Goal: Transaction & Acquisition: Purchase product/service

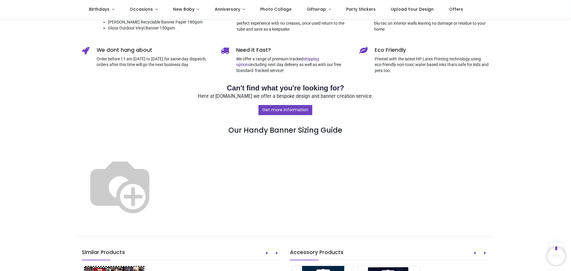
scroll to position [268, 0]
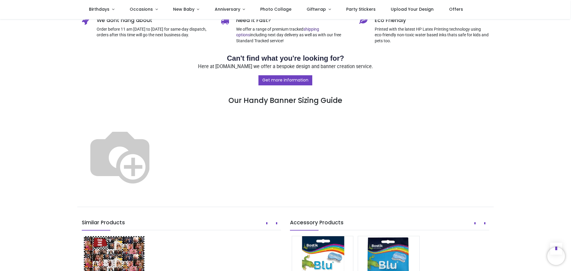
click at [158, 187] on img at bounding box center [120, 155] width 76 height 76
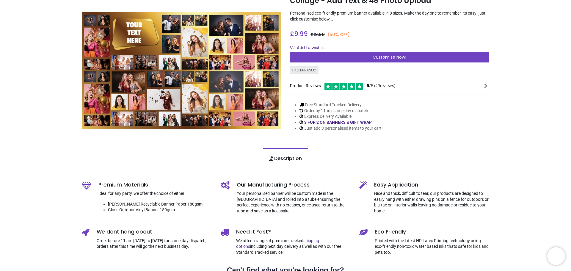
scroll to position [0, 0]
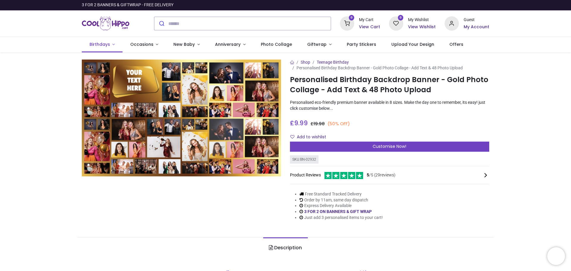
click at [104, 45] on span "Birthdays" at bounding box center [99, 44] width 21 height 6
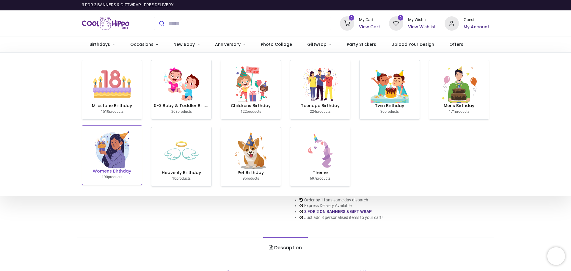
click at [112, 150] on img at bounding box center [112, 149] width 38 height 38
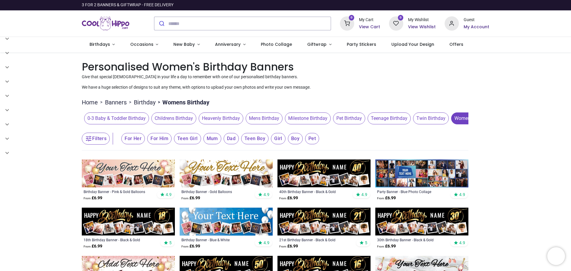
click at [314, 117] on span "Milestone Birthday" at bounding box center [308, 118] width 46 height 12
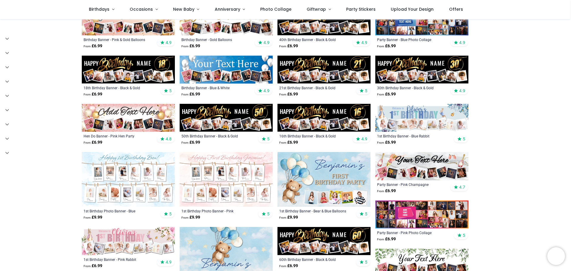
scroll to position [238, 0]
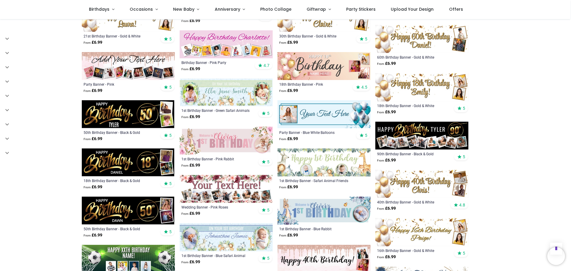
scroll to position [624, 0]
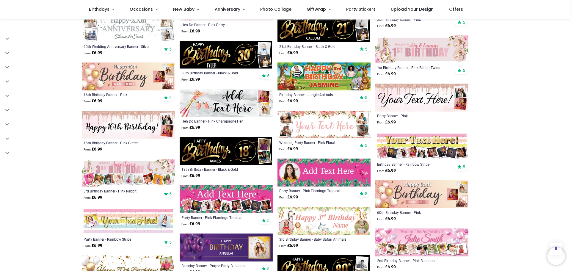
scroll to position [1011, 0]
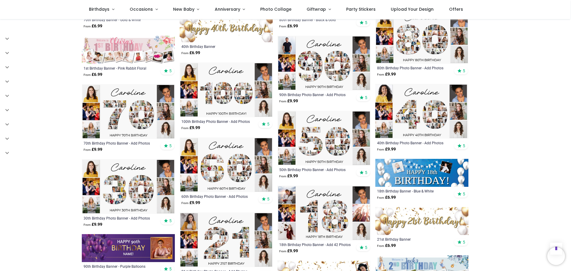
scroll to position [1308, 0]
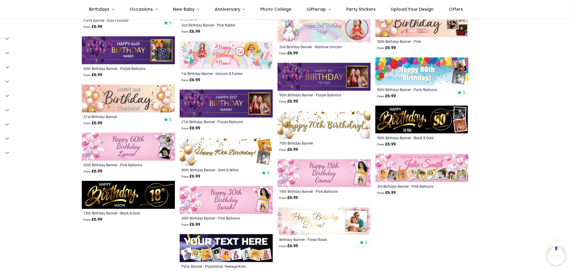
scroll to position [1784, 0]
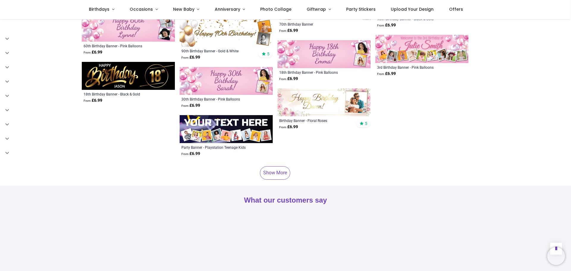
click at [274, 166] on link "Show More" at bounding box center [275, 172] width 30 height 13
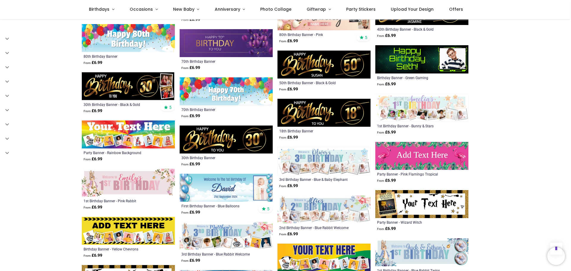
scroll to position [2289, 0]
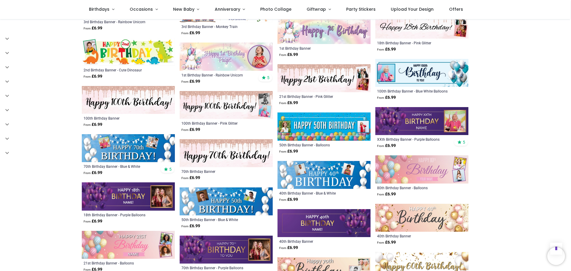
scroll to position [2705, 0]
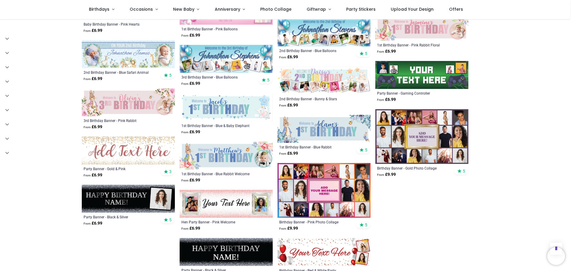
scroll to position [3389, 0]
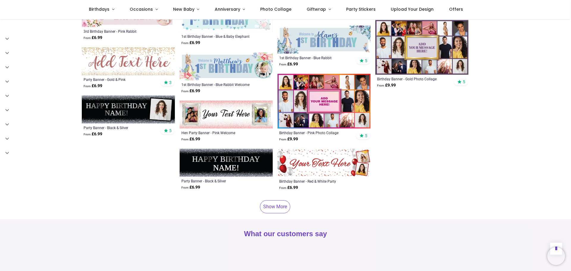
click at [274, 200] on link "Show More" at bounding box center [275, 206] width 30 height 13
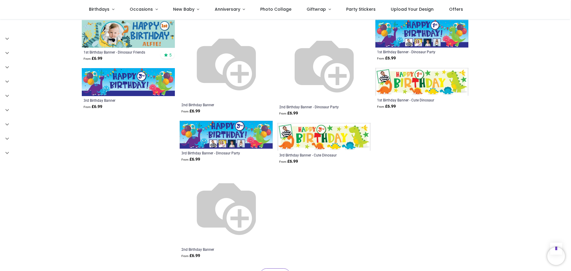
scroll to position [4460, 0]
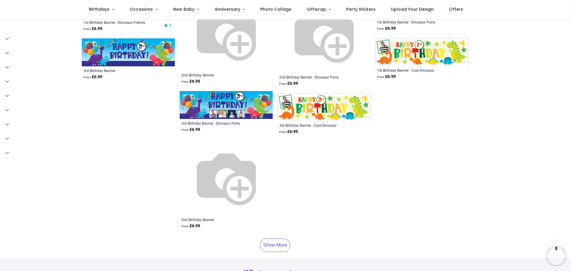
click at [271, 238] on link "Show More" at bounding box center [275, 244] width 30 height 13
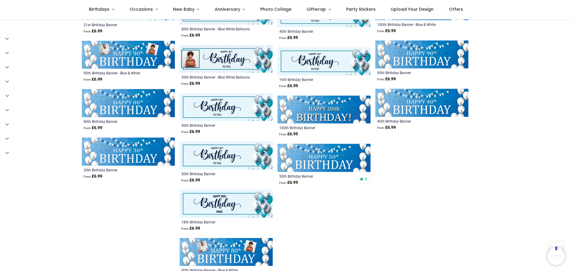
scroll to position [5322, 0]
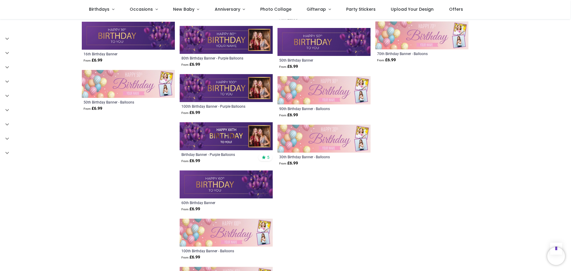
scroll to position [5470, 0]
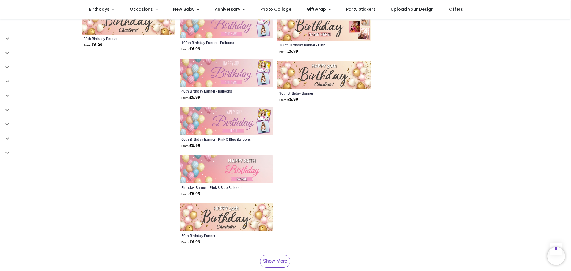
scroll to position [5679, 0]
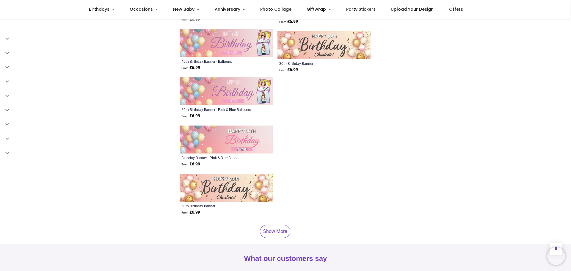
click at [273, 225] on link "Show More" at bounding box center [275, 231] width 30 height 13
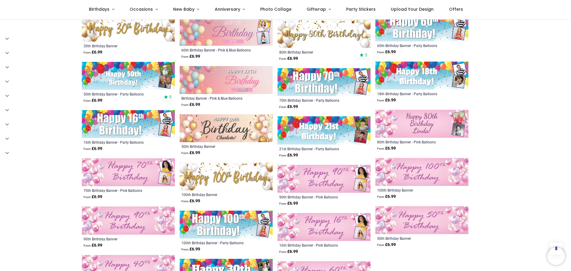
scroll to position [5797, 0]
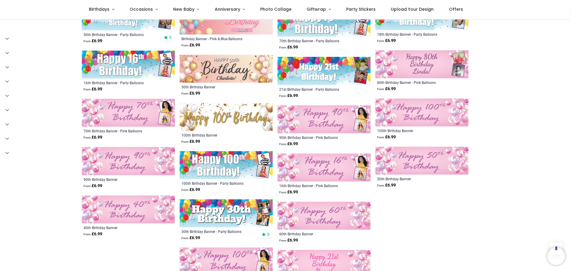
scroll to position [5946, 0]
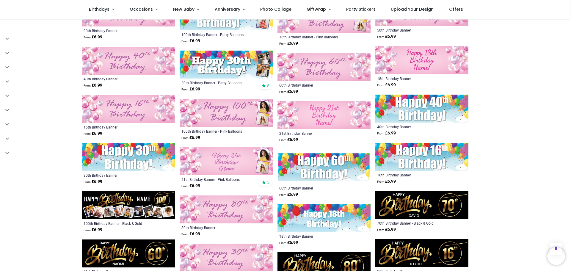
scroll to position [6095, 0]
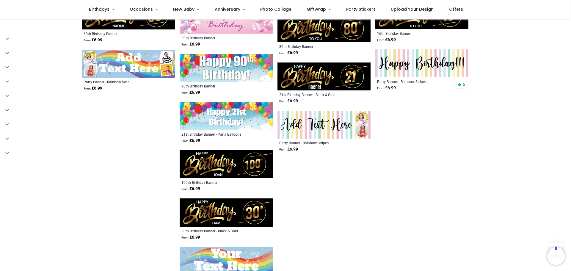
scroll to position [6214, 0]
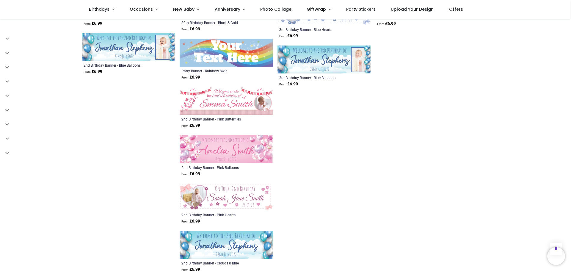
scroll to position [6422, 0]
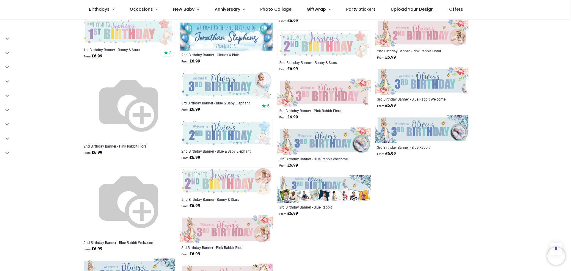
scroll to position [6779, 0]
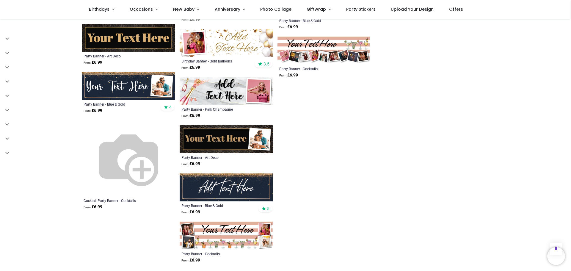
scroll to position [7165, 0]
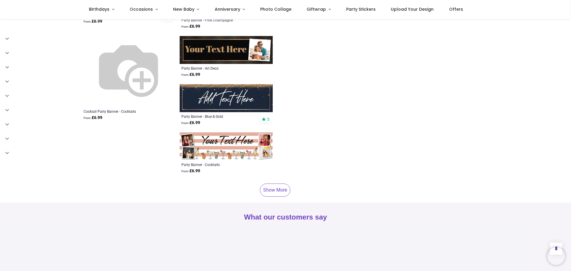
click at [282, 183] on link "Show More" at bounding box center [275, 189] width 30 height 13
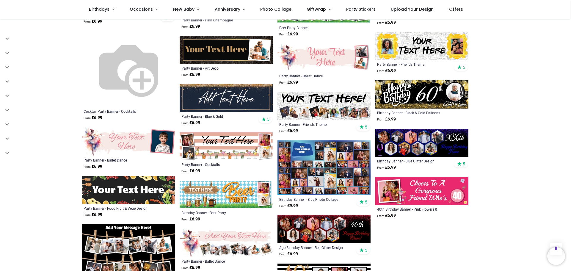
scroll to position [7284, 0]
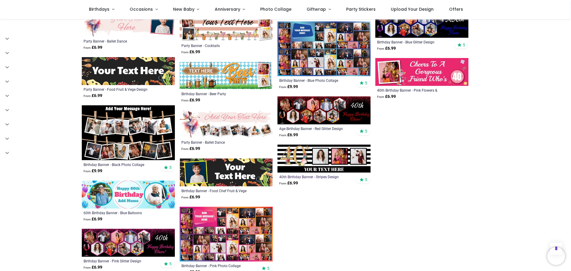
scroll to position [7433, 0]
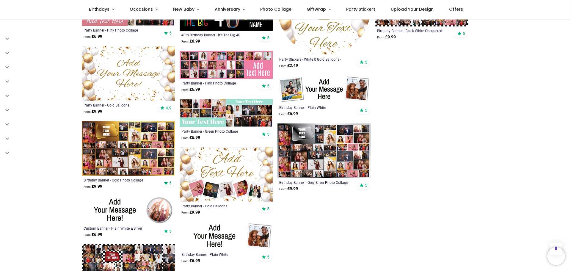
scroll to position [7700, 0]
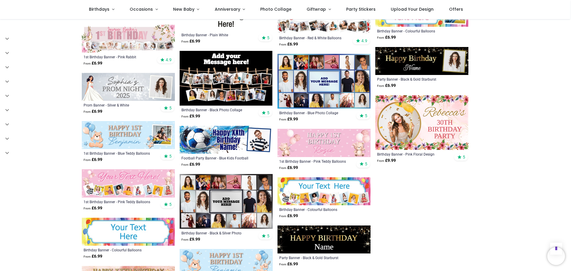
scroll to position [7968, 0]
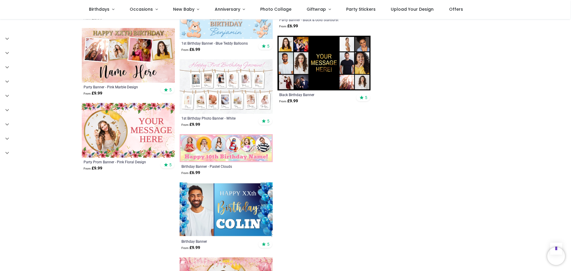
scroll to position [8146, 0]
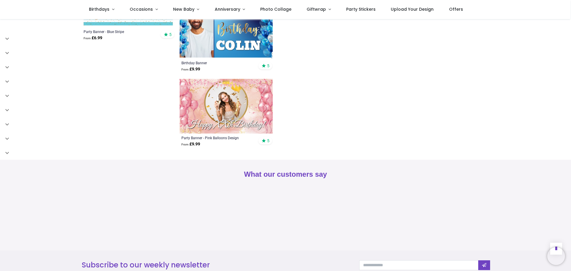
scroll to position [8206, 0]
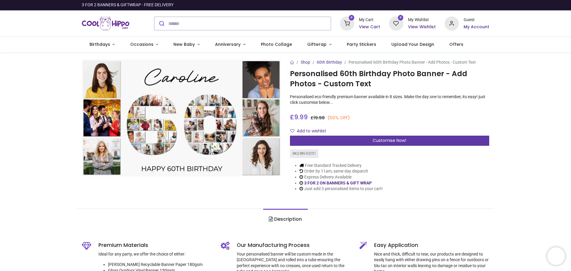
click at [384, 140] on span "Customise Now!" at bounding box center [390, 140] width 34 height 6
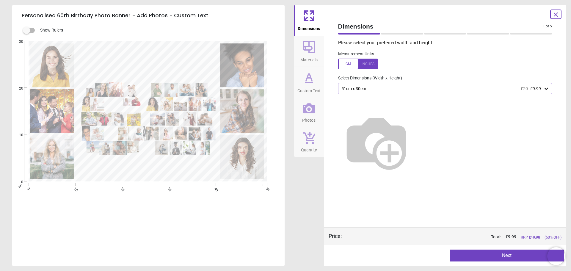
click at [412, 87] on div "51cm x 30cm £20 £9.99" at bounding box center [442, 88] width 203 height 5
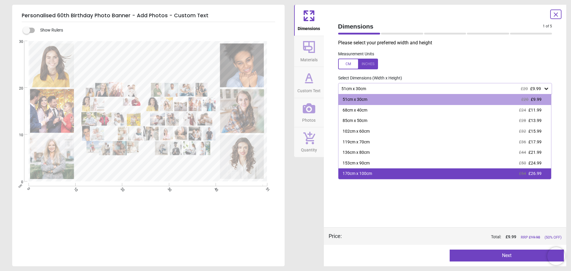
click at [378, 171] on div "170cm x 100cm £54 £26.99" at bounding box center [444, 173] width 213 height 11
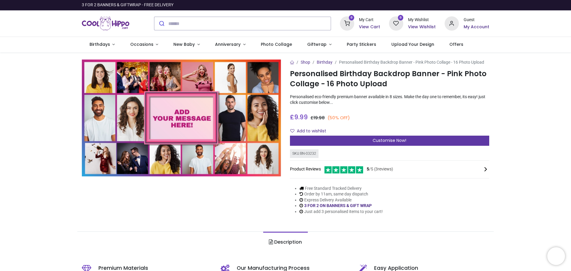
click at [399, 137] on div "Customise Now!" at bounding box center [389, 141] width 199 height 10
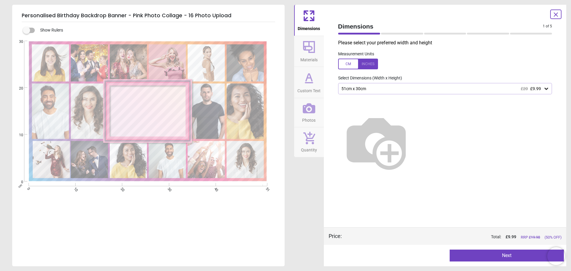
click at [386, 87] on div "51cm x 30cm £20 £9.99" at bounding box center [442, 88] width 203 height 5
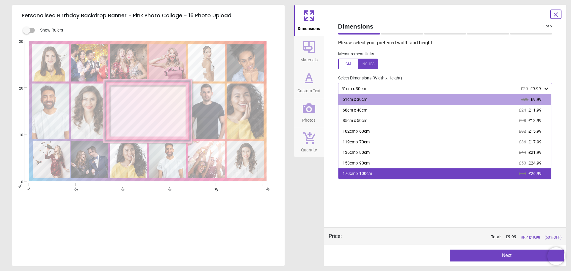
click at [385, 171] on div "170cm x 100cm £54 £26.99" at bounding box center [444, 173] width 213 height 11
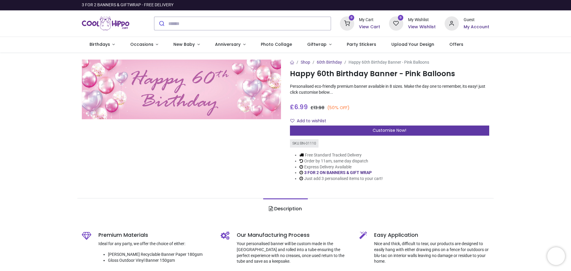
click at [387, 131] on span "Customise Now!" at bounding box center [390, 130] width 34 height 6
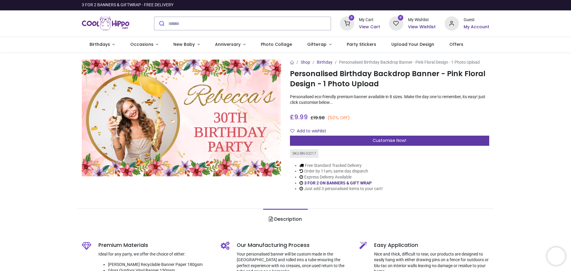
click at [373, 140] on span "Customise Now!" at bounding box center [390, 140] width 34 height 6
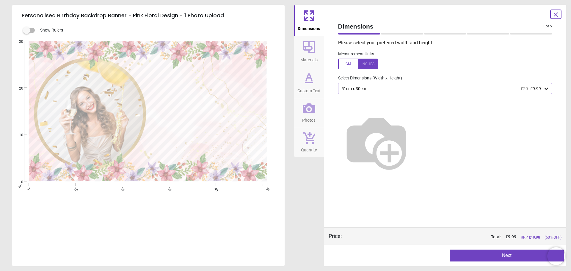
click at [439, 89] on div "51cm x 30cm £20 £9.99" at bounding box center [442, 88] width 203 height 5
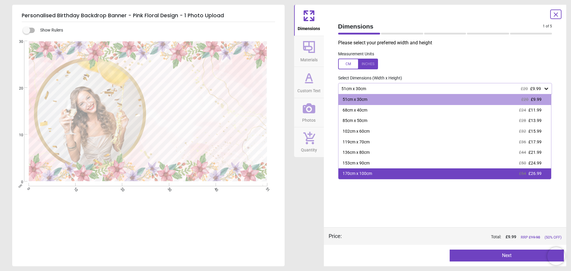
click at [407, 170] on div "170cm x 100cm £54 £26.99" at bounding box center [444, 173] width 213 height 11
